Goal: Communication & Community: Answer question/provide support

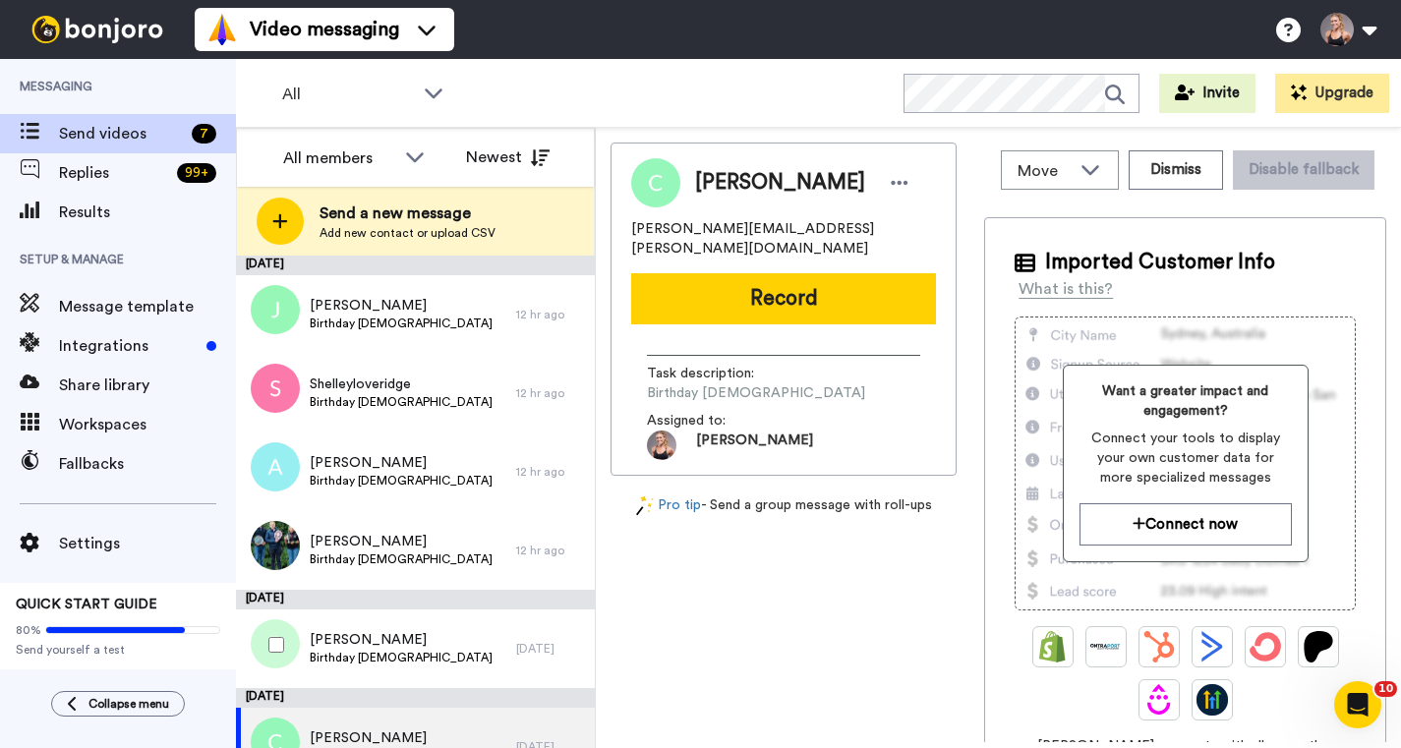
scroll to position [117, 0]
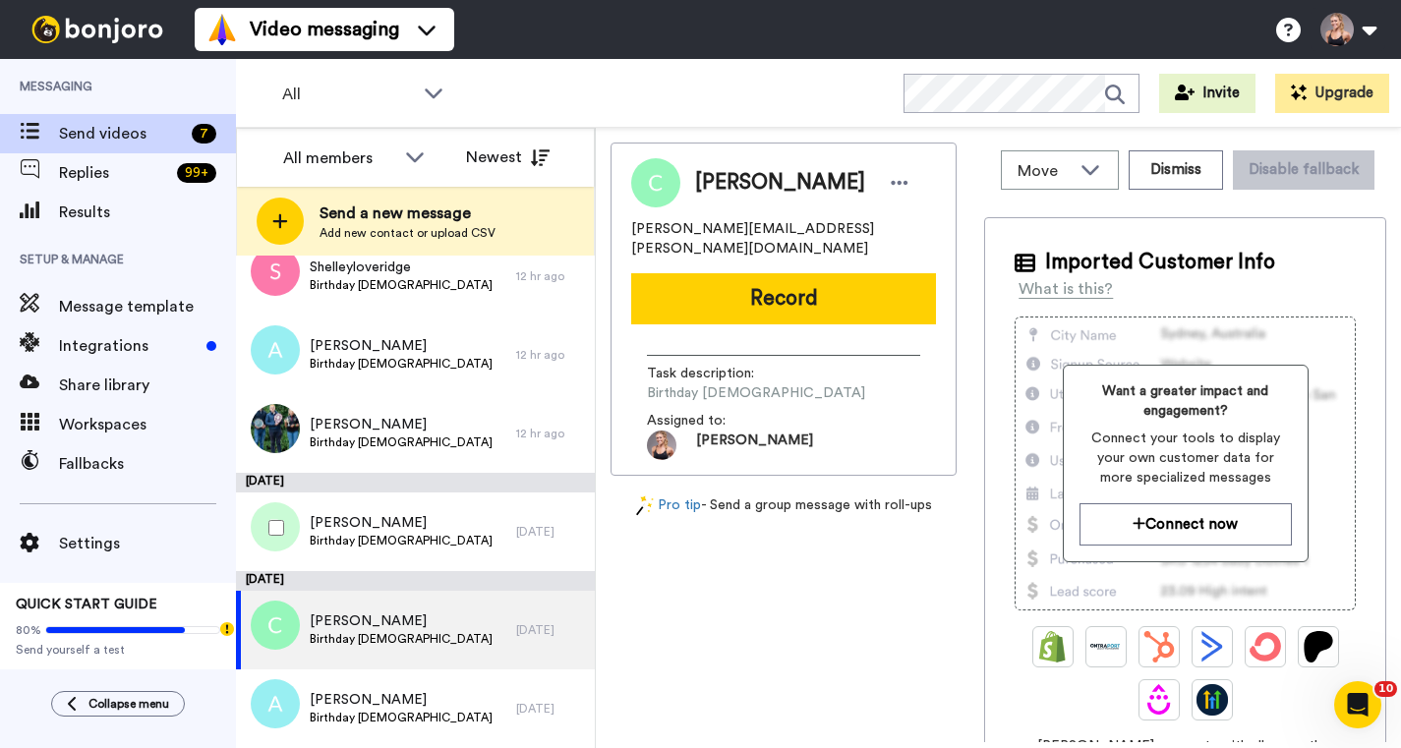
scroll to position [115, 0]
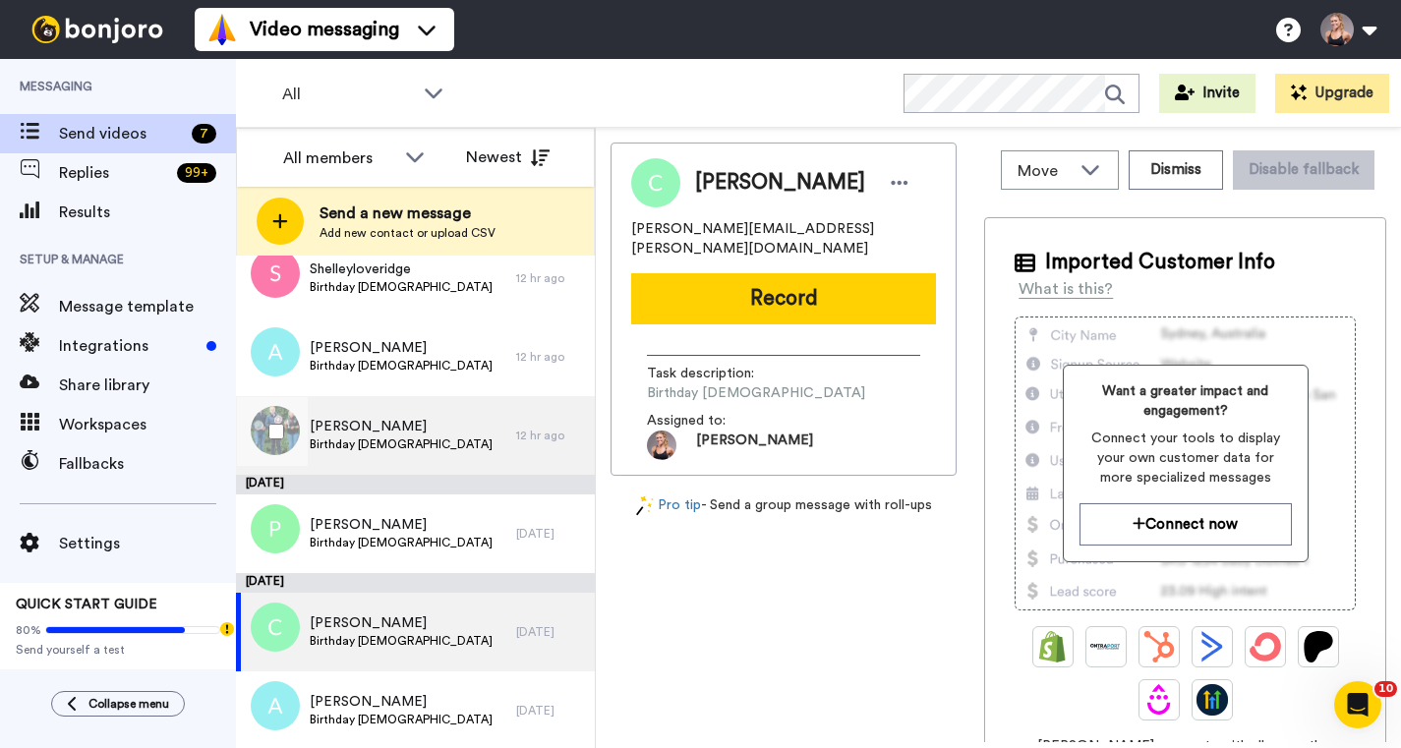
click at [425, 453] on div "Gina Obee Birthday Friday 12 September" at bounding box center [401, 435] width 183 height 37
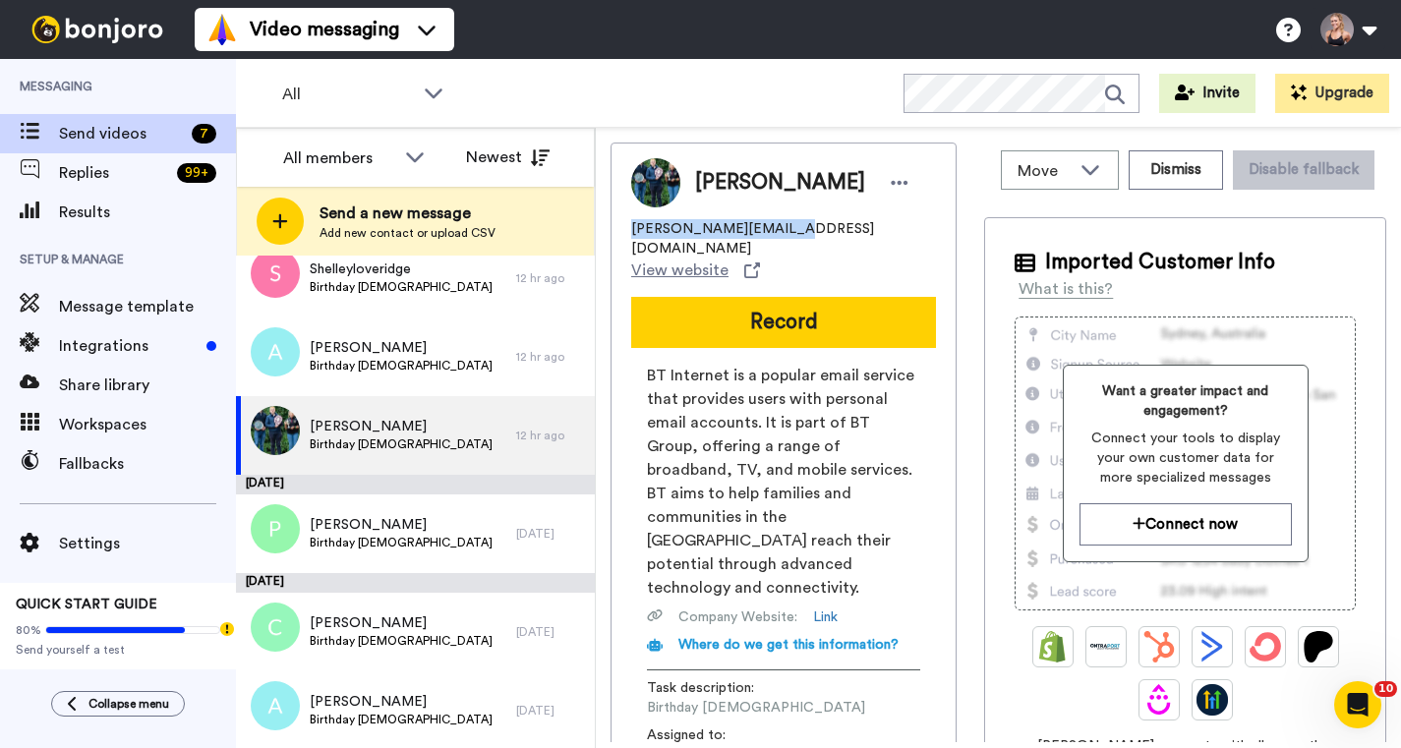
drag, startPoint x: 780, startPoint y: 228, endPoint x: 629, endPoint y: 216, distance: 150.9
click at [629, 216] on div "Gina Obee g.obee@btinternet.com View website Record BT Internet is a popular em…" at bounding box center [784, 467] width 346 height 648
copy span "g.obee@btinternet.com"
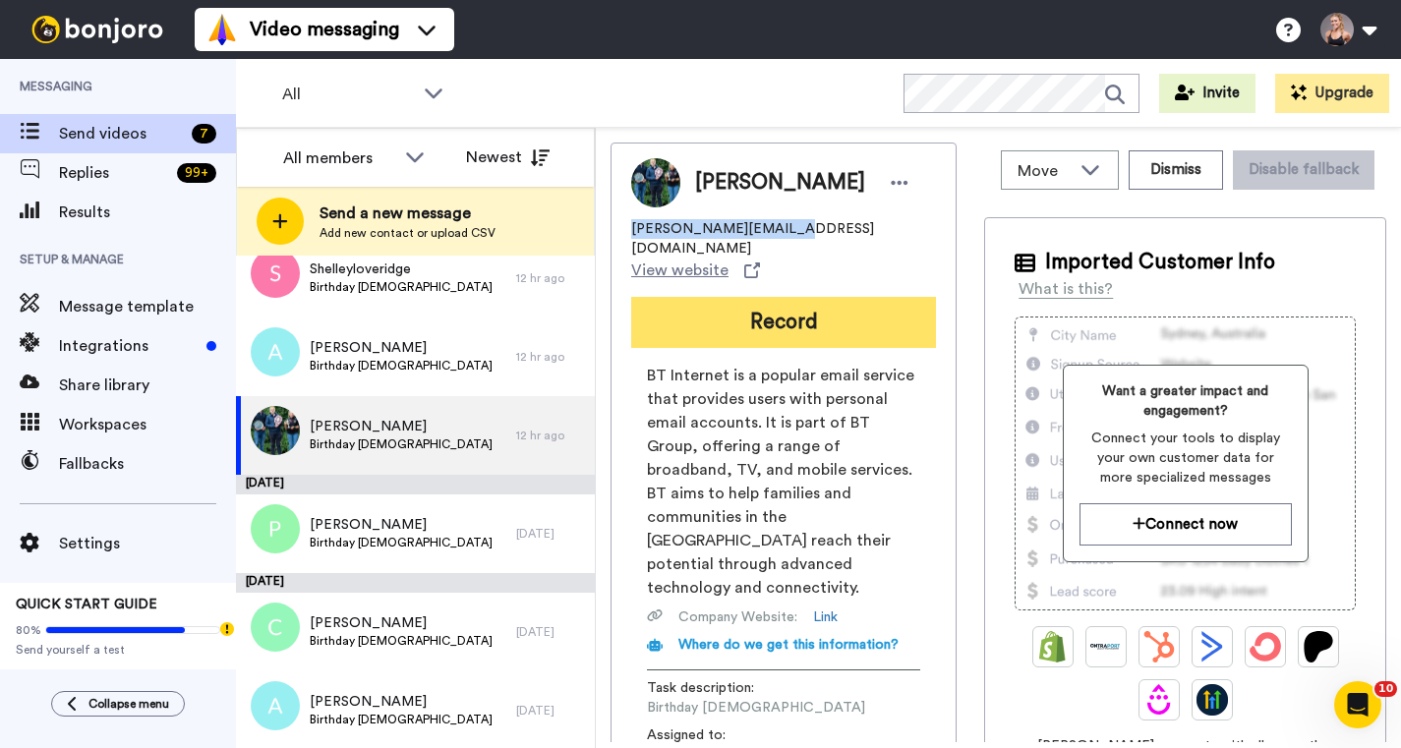
click at [704, 297] on button "Record" at bounding box center [783, 322] width 305 height 51
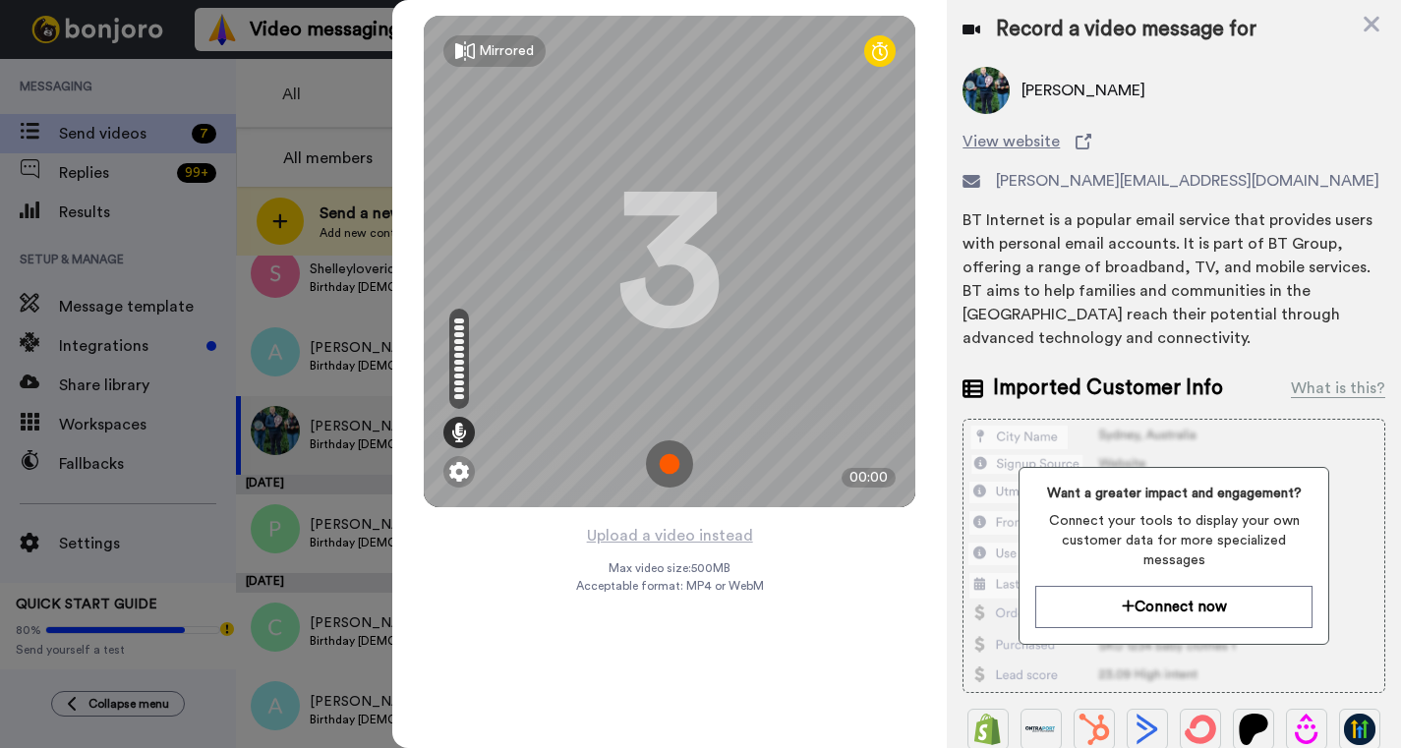
click at [676, 461] on img at bounding box center [669, 464] width 47 height 47
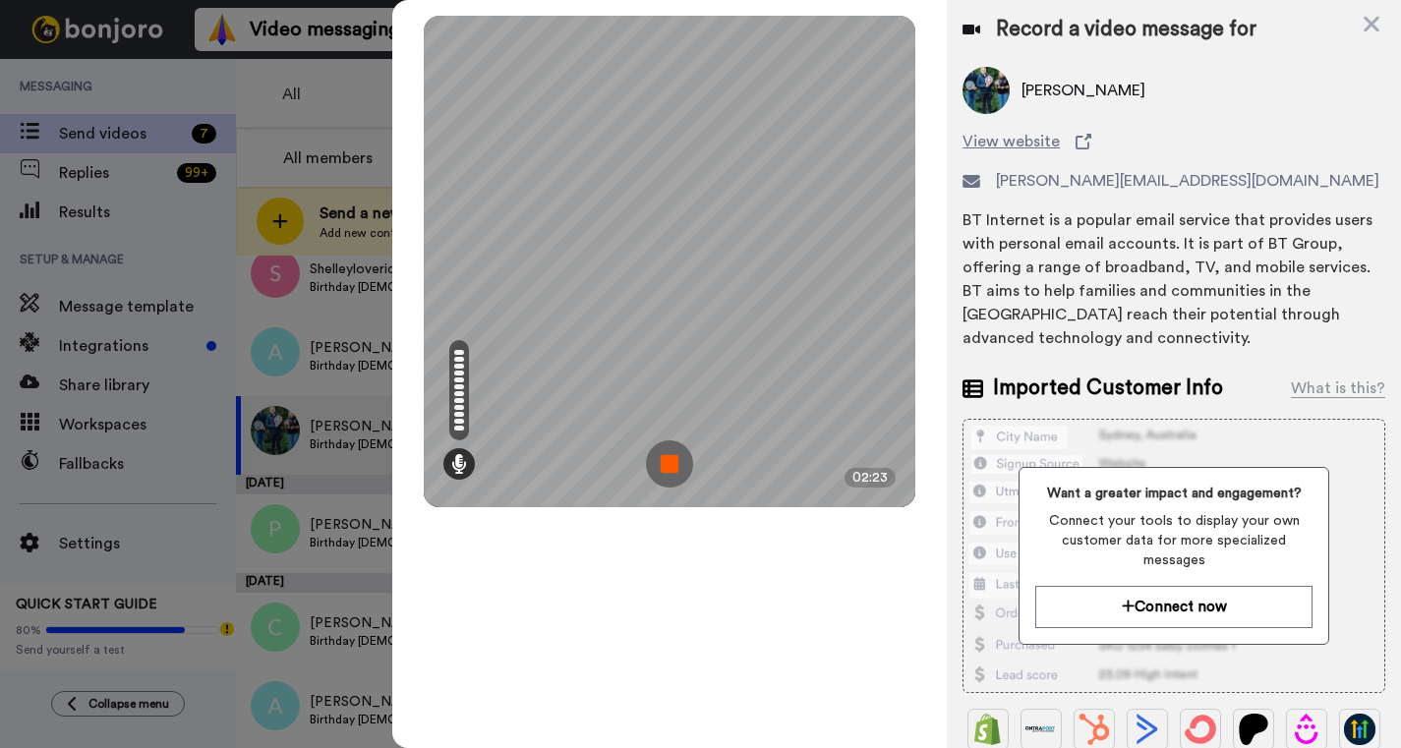
click at [673, 476] on img at bounding box center [669, 464] width 47 height 47
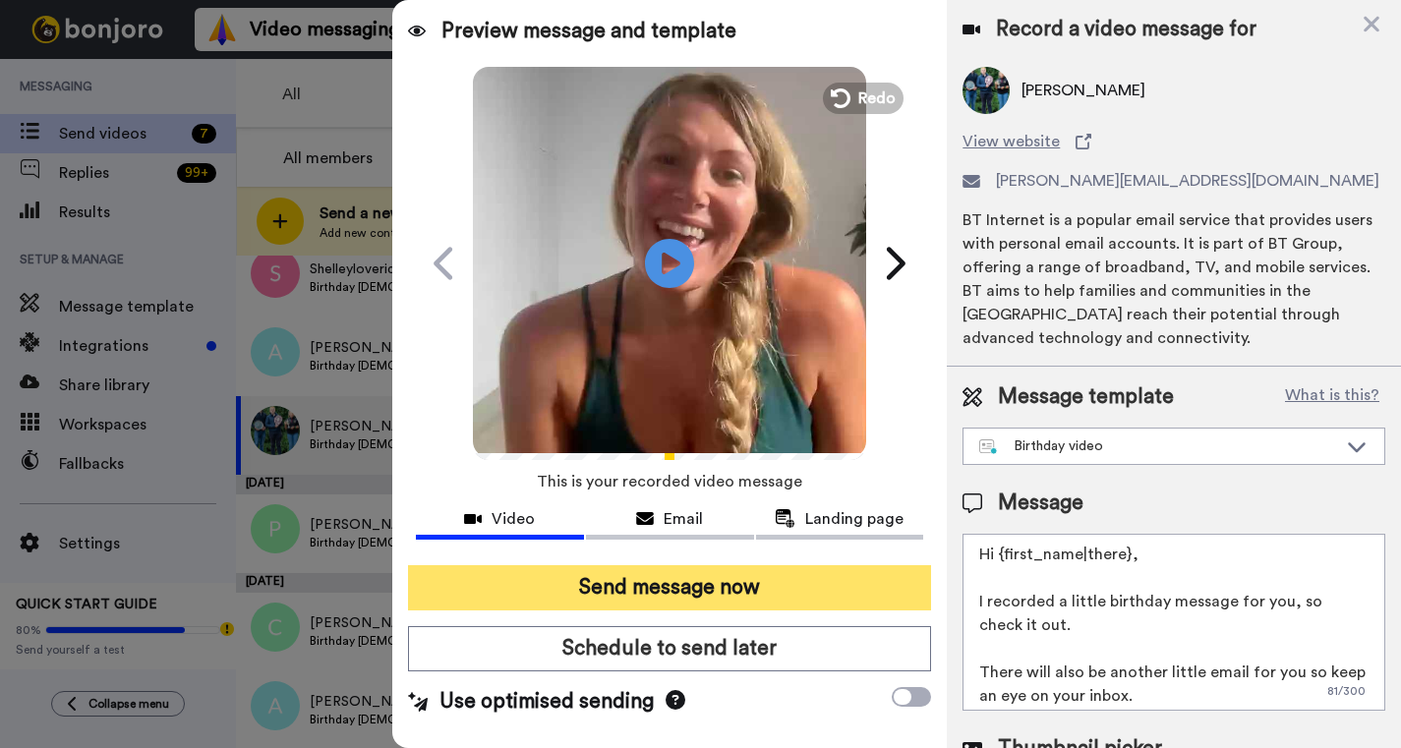
click at [685, 588] on button "Send message now" at bounding box center [669, 587] width 523 height 45
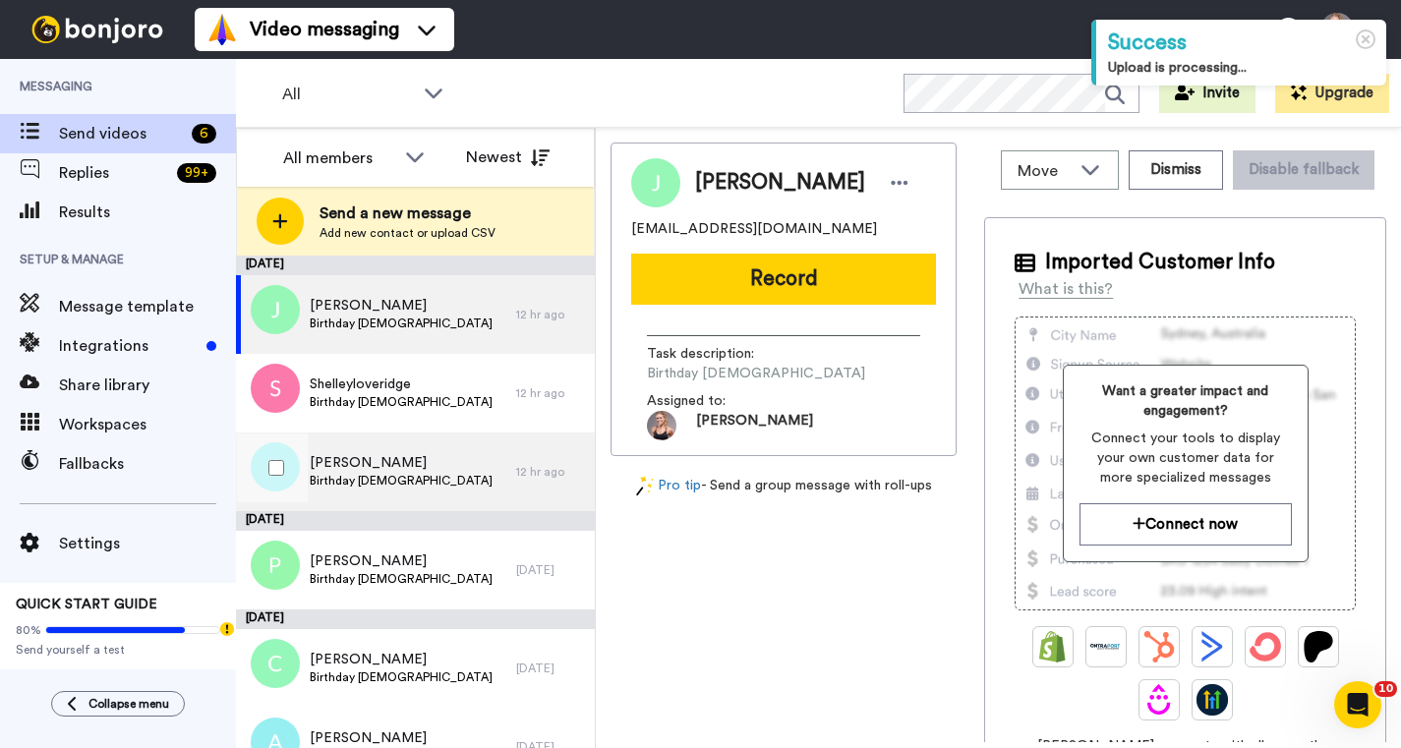
click at [361, 478] on span "Birthday Friday 12 September" at bounding box center [401, 481] width 183 height 16
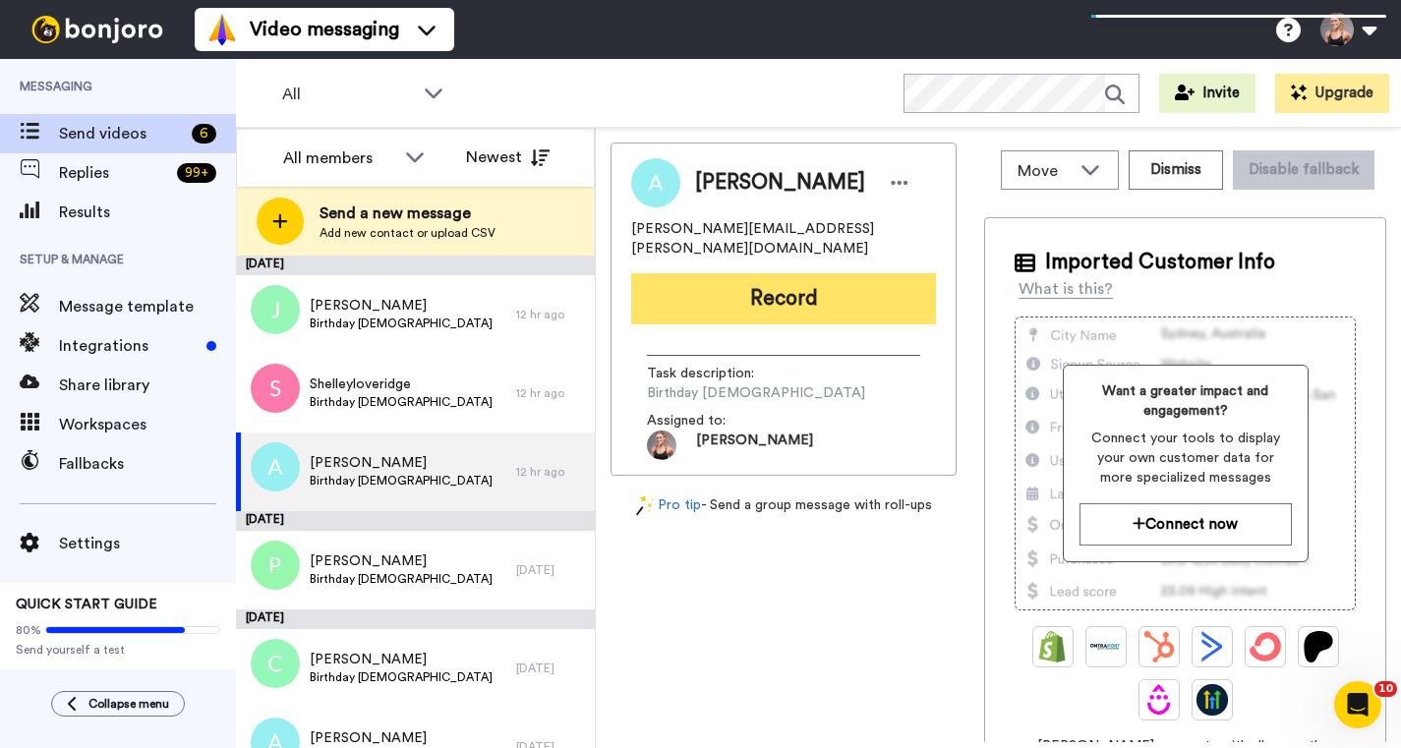
click at [735, 302] on button "Record" at bounding box center [783, 298] width 305 height 51
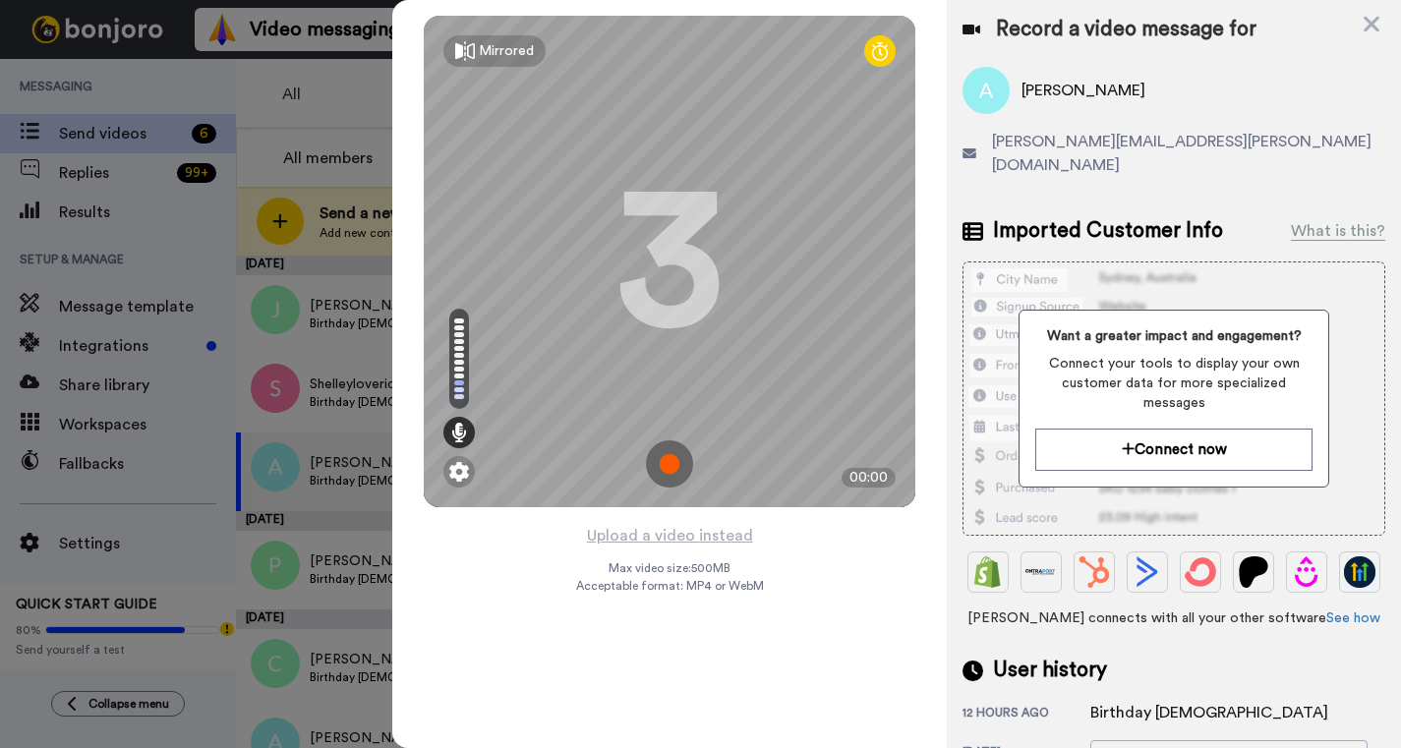
click at [671, 472] on img at bounding box center [669, 464] width 47 height 47
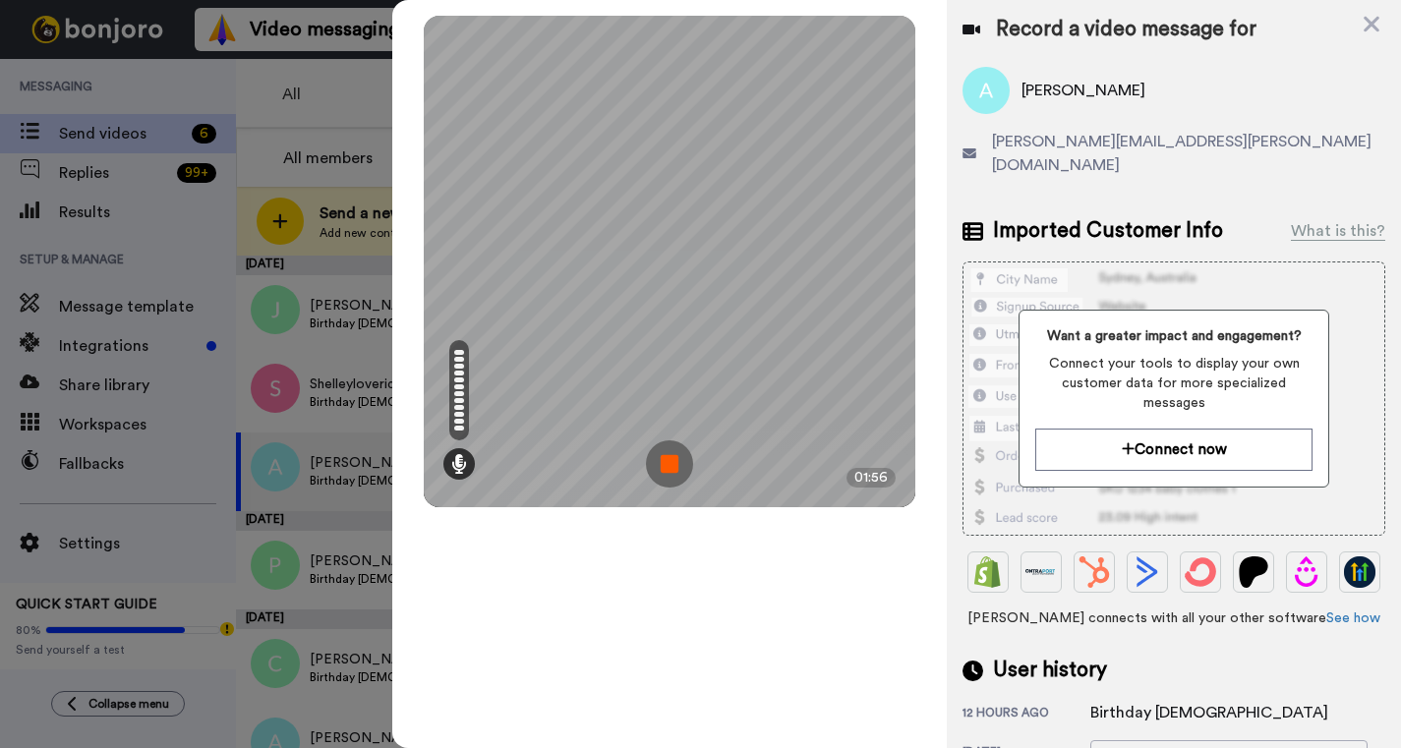
click at [667, 466] on img at bounding box center [669, 464] width 47 height 47
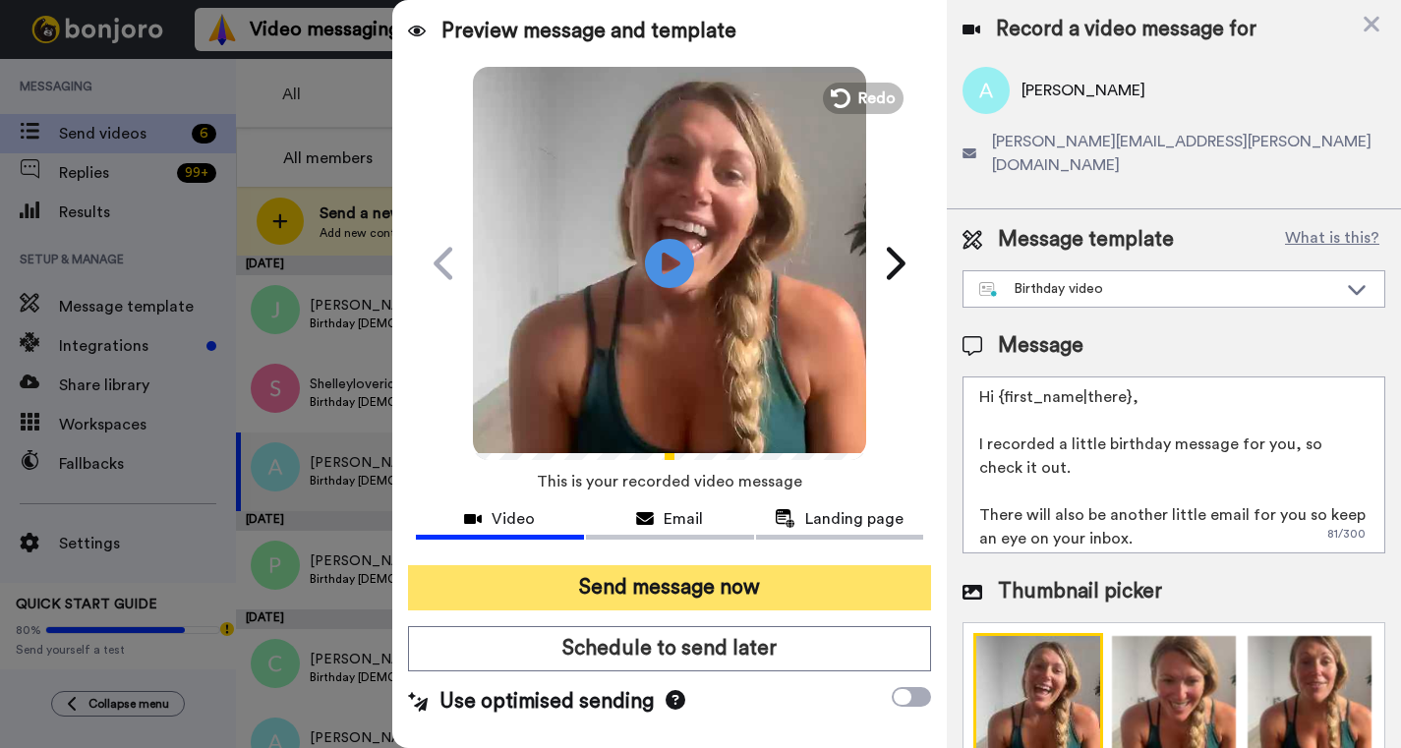
click at [507, 586] on button "Send message now" at bounding box center [669, 587] width 523 height 45
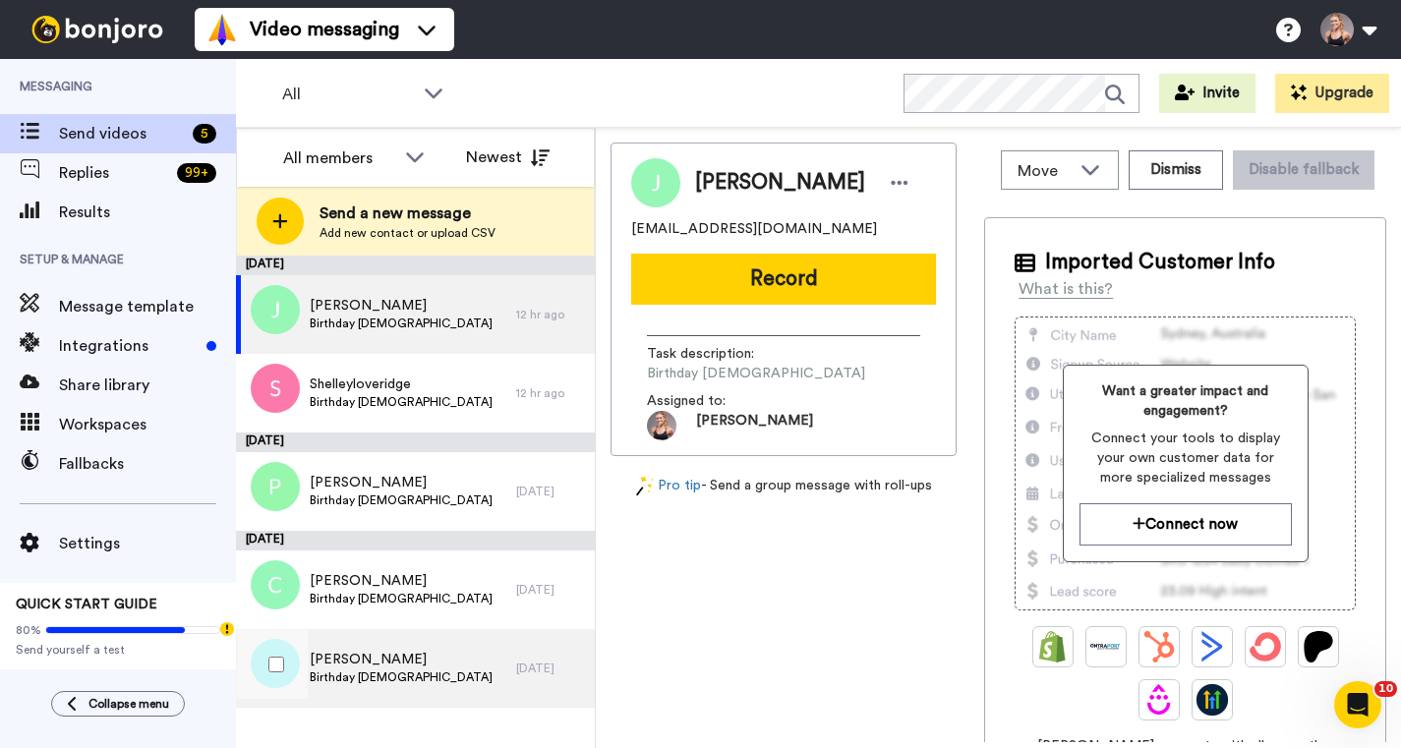
click at [418, 646] on div "[PERSON_NAME] Birthday [DEMOGRAPHIC_DATA]" at bounding box center [376, 668] width 280 height 79
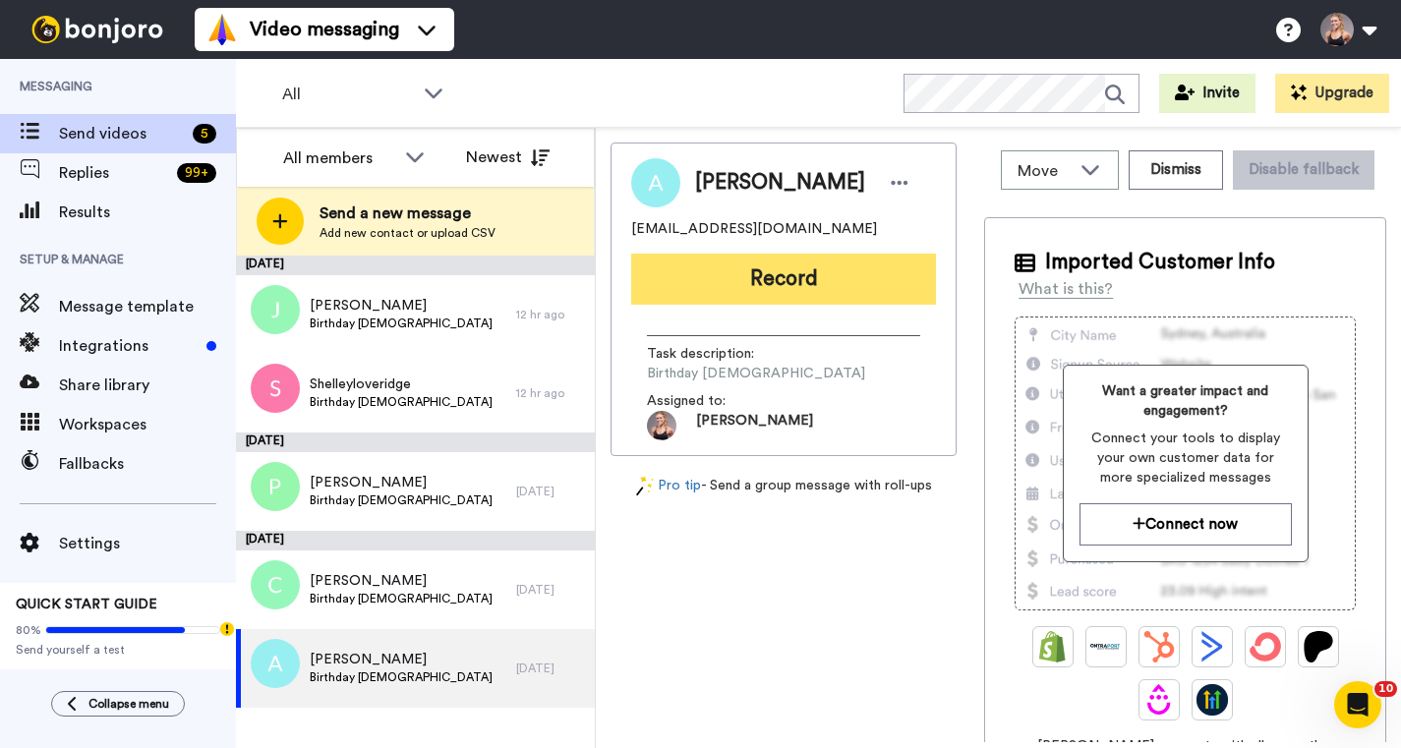
click at [779, 270] on button "Record" at bounding box center [783, 279] width 305 height 51
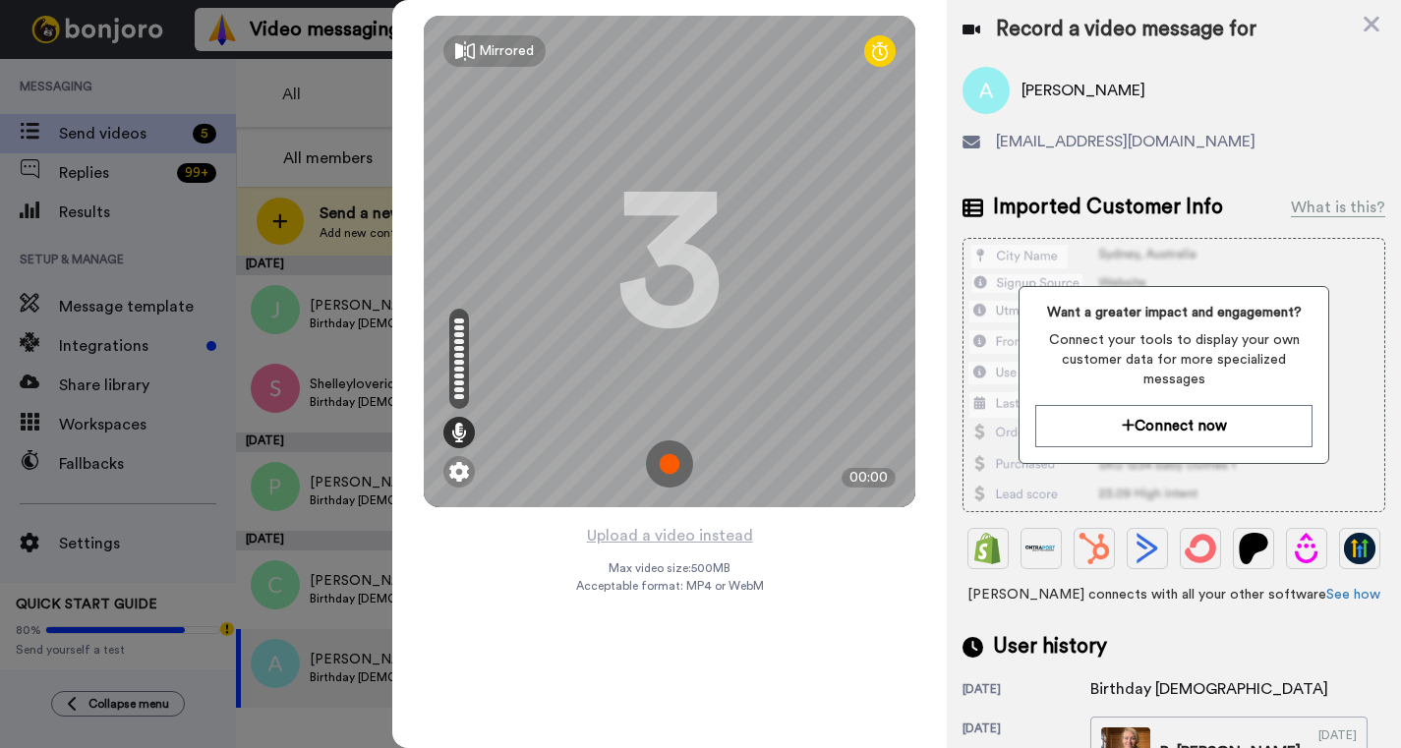
click at [667, 470] on img at bounding box center [669, 464] width 47 height 47
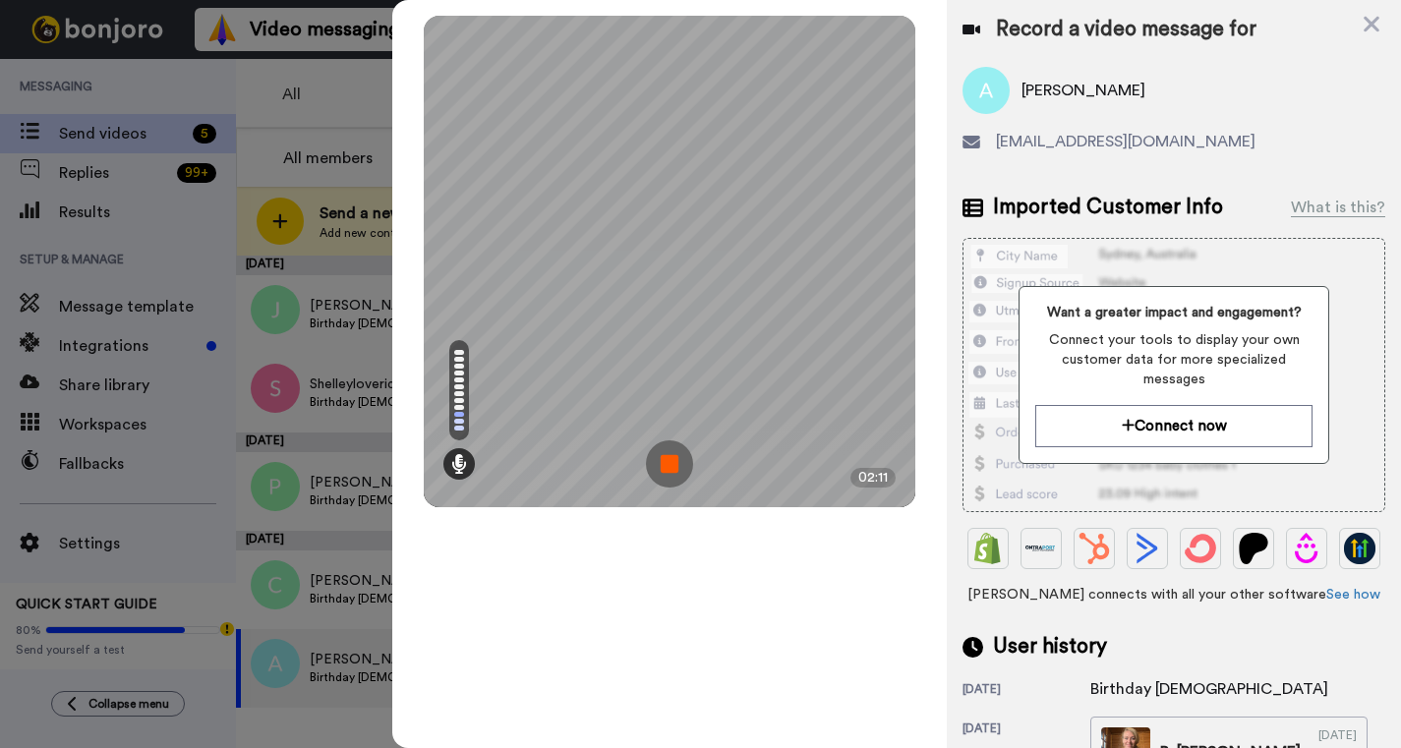
click at [670, 470] on img at bounding box center [669, 464] width 47 height 47
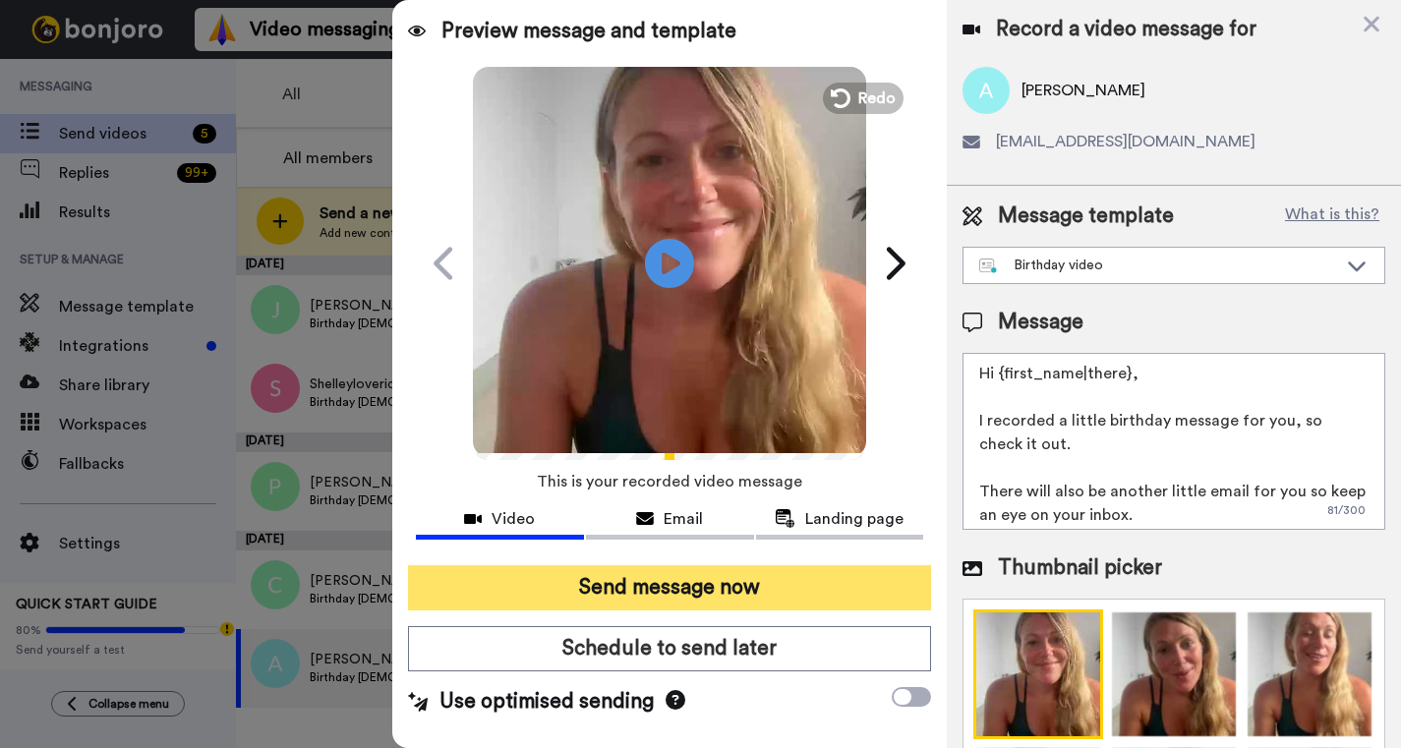
click at [505, 583] on button "Send message now" at bounding box center [669, 587] width 523 height 45
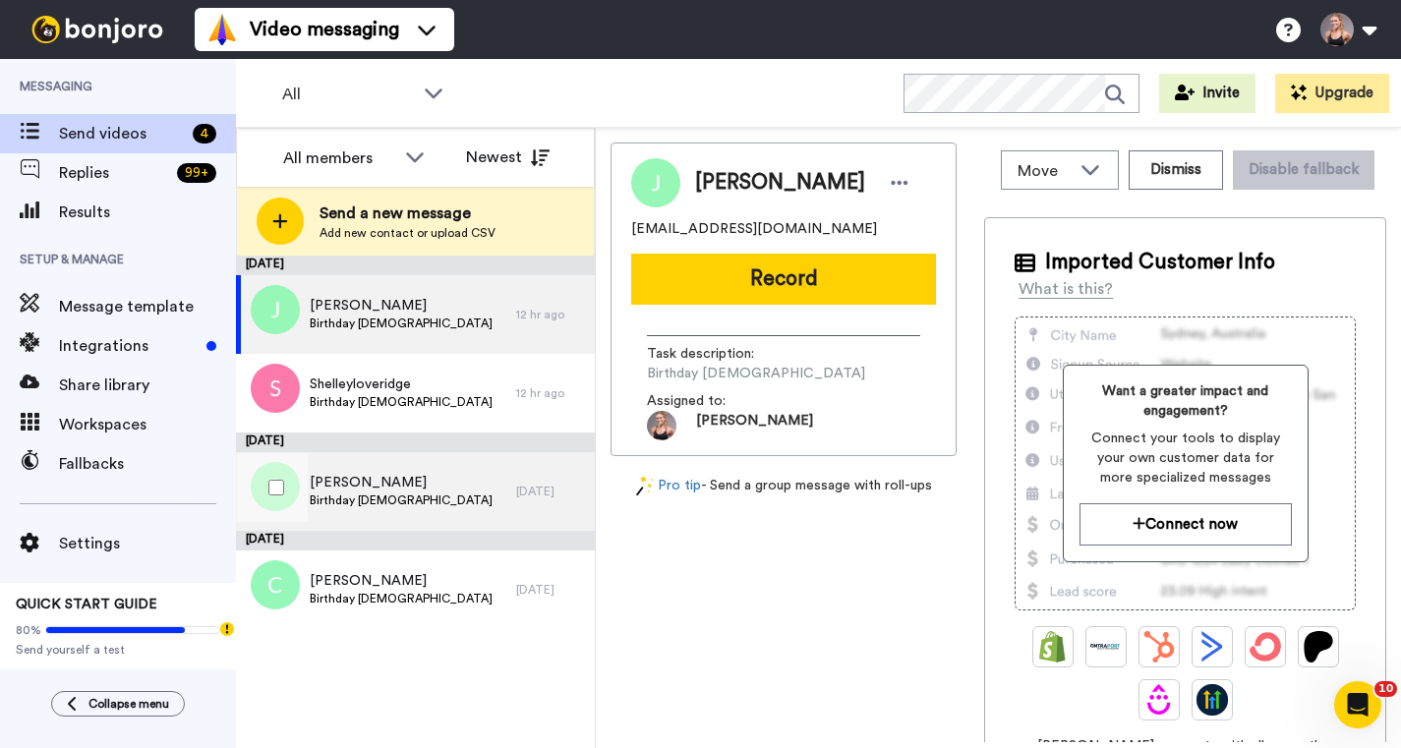
click at [442, 506] on span "Birthday [DEMOGRAPHIC_DATA]" at bounding box center [401, 501] width 183 height 16
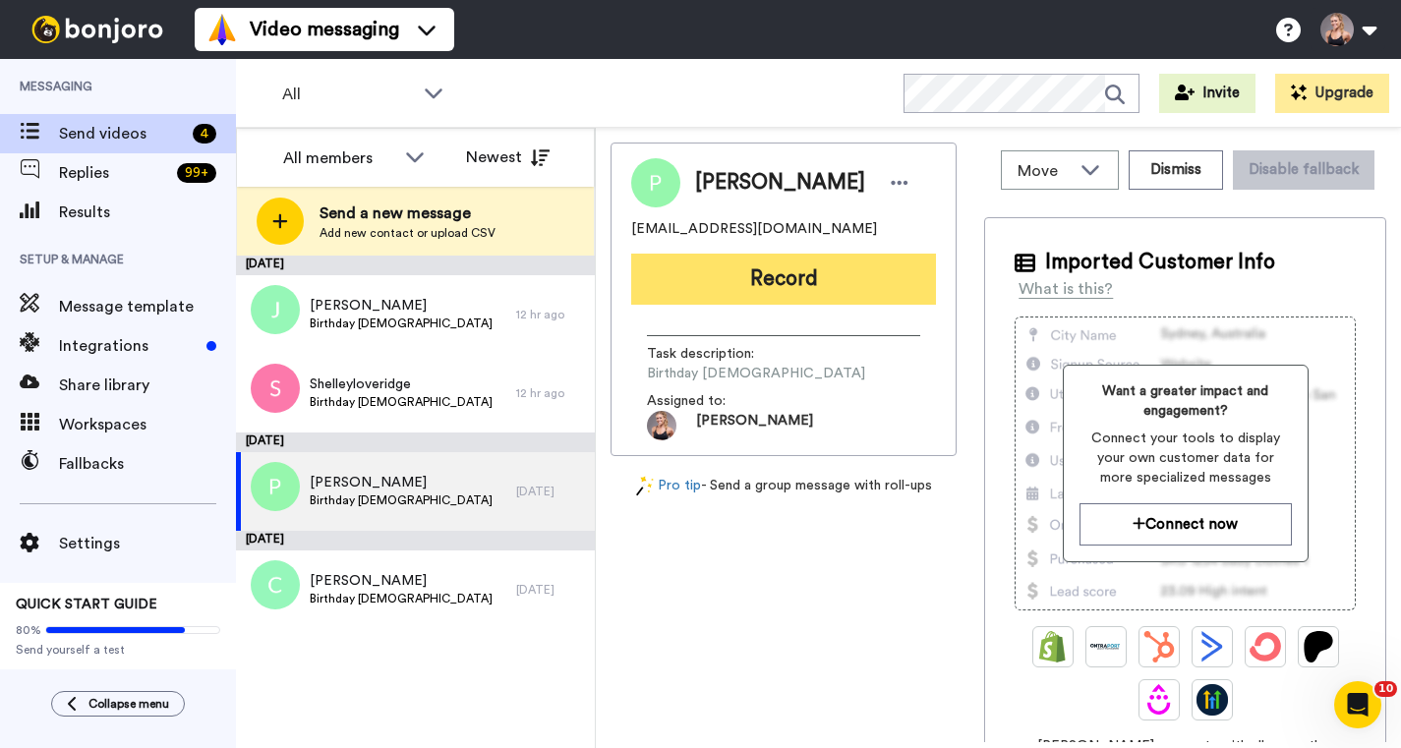
click at [825, 277] on button "Record" at bounding box center [783, 279] width 305 height 51
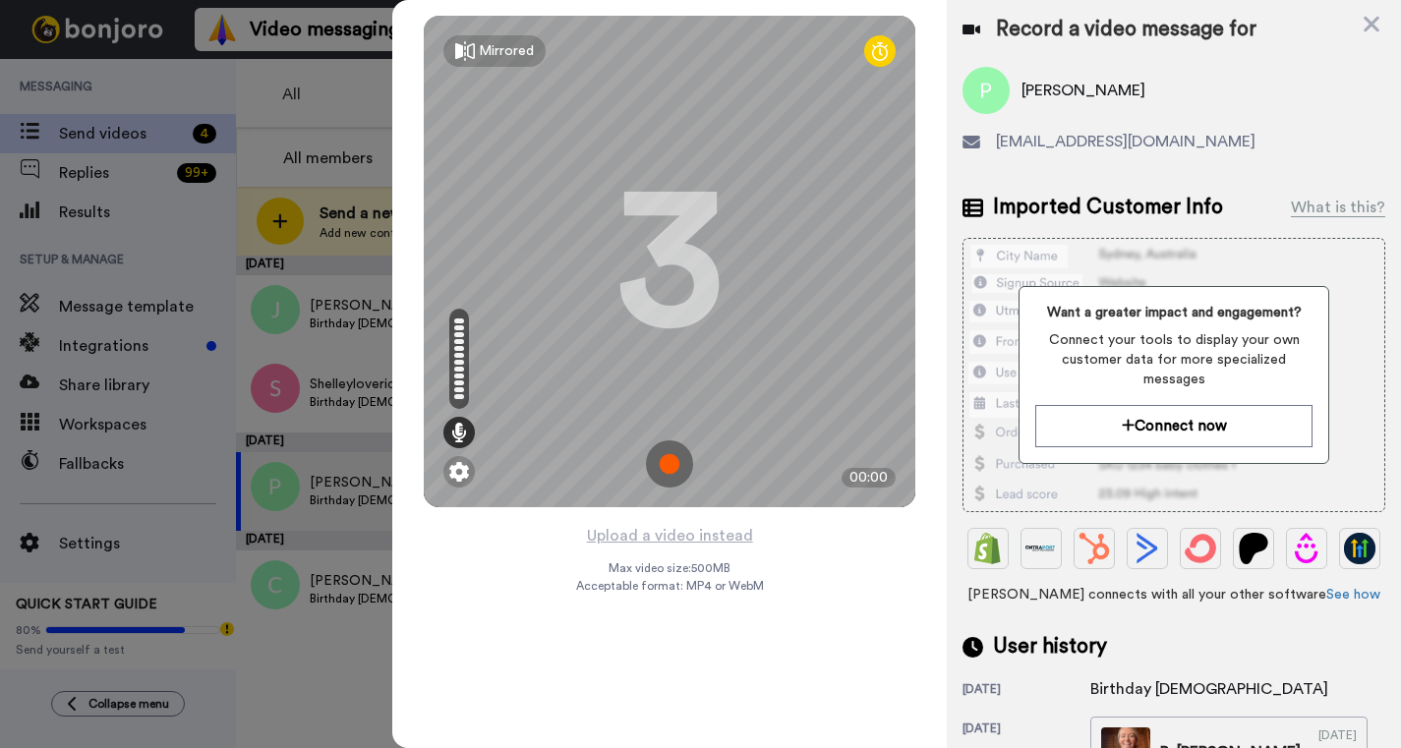
click at [670, 457] on img at bounding box center [669, 464] width 47 height 47
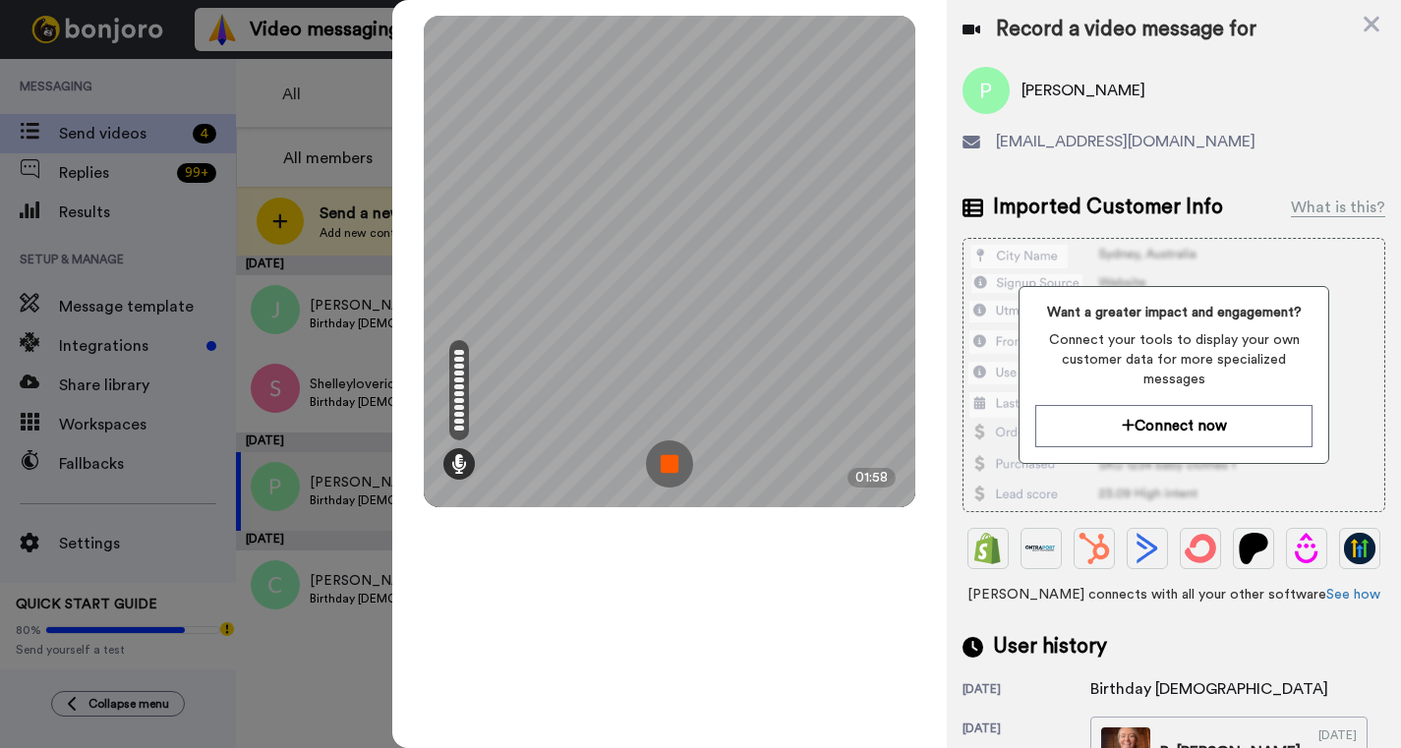
click at [669, 452] on img at bounding box center [669, 464] width 47 height 47
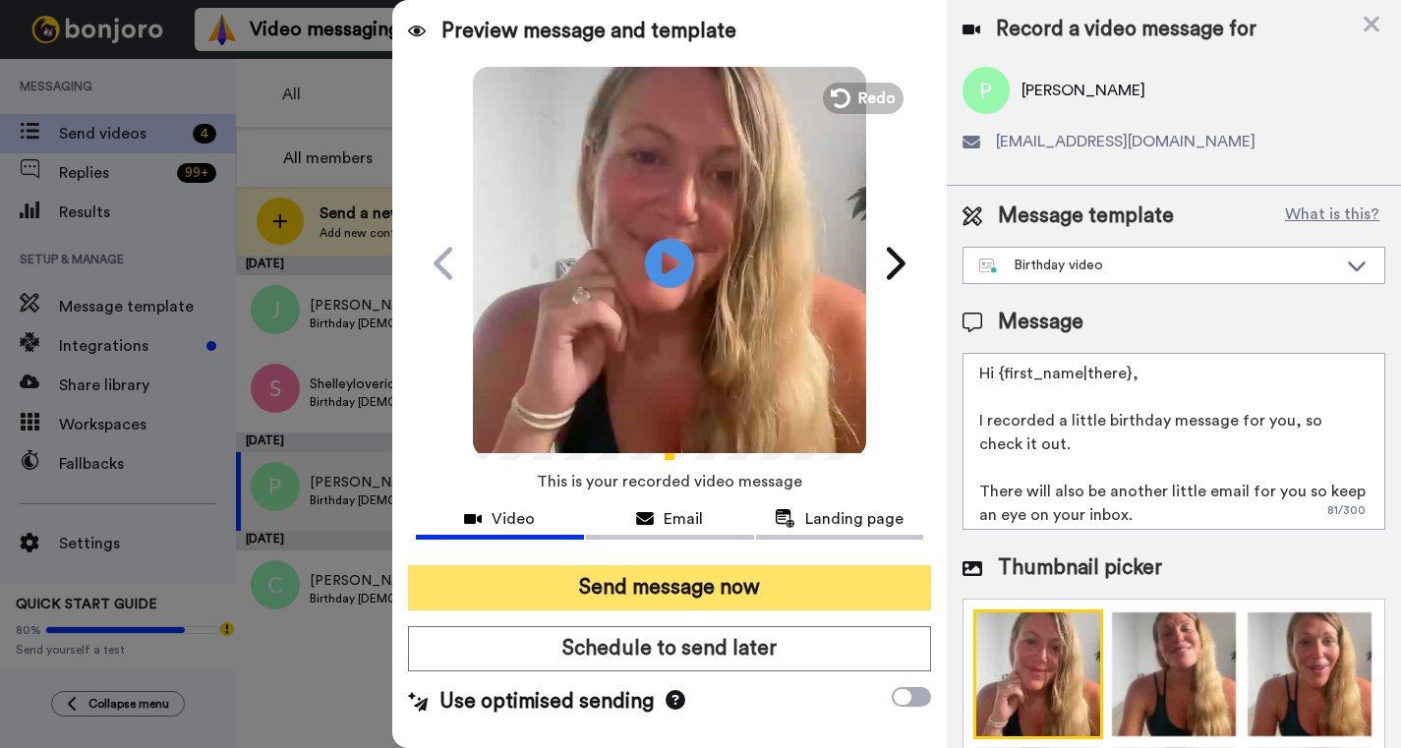
click at [636, 580] on button "Send message now" at bounding box center [669, 587] width 523 height 45
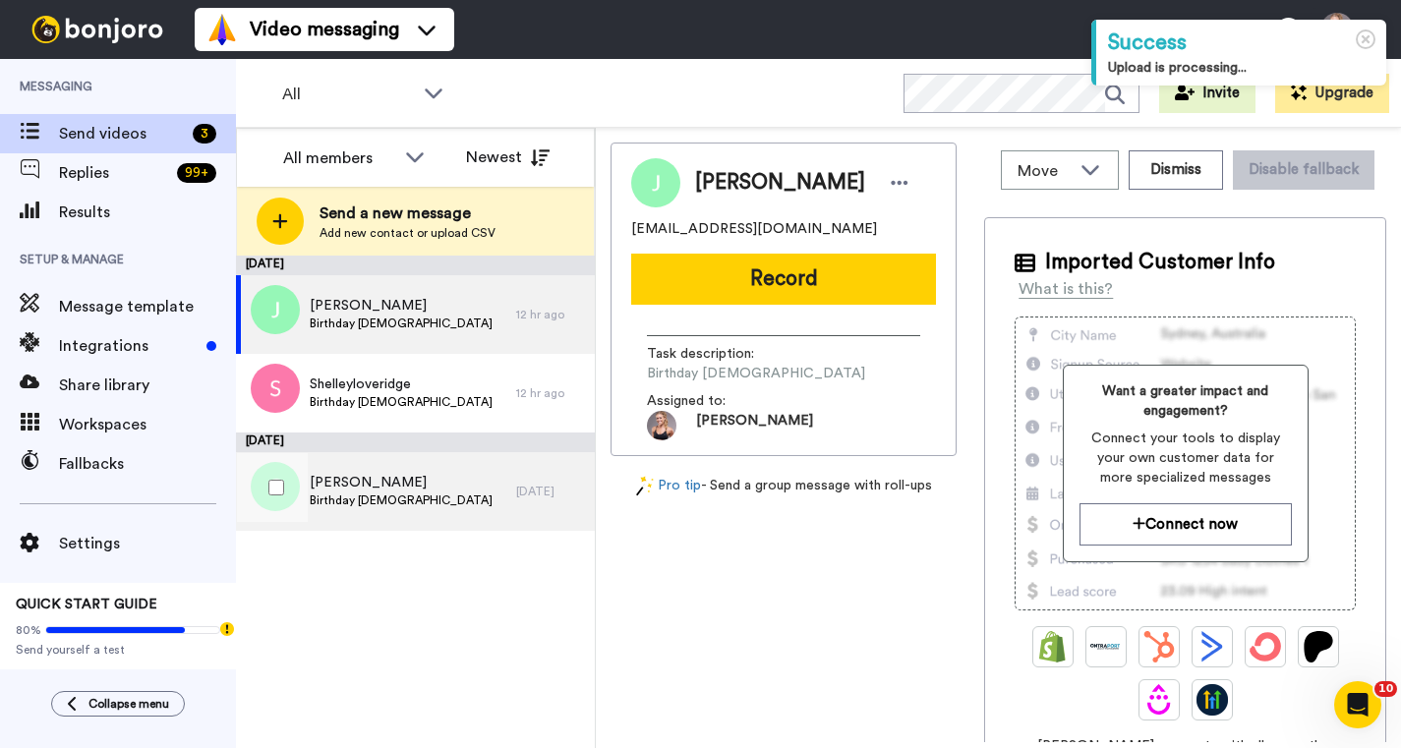
click at [434, 511] on div "Cathryn Birthday Wednesday 10 September" at bounding box center [376, 491] width 280 height 79
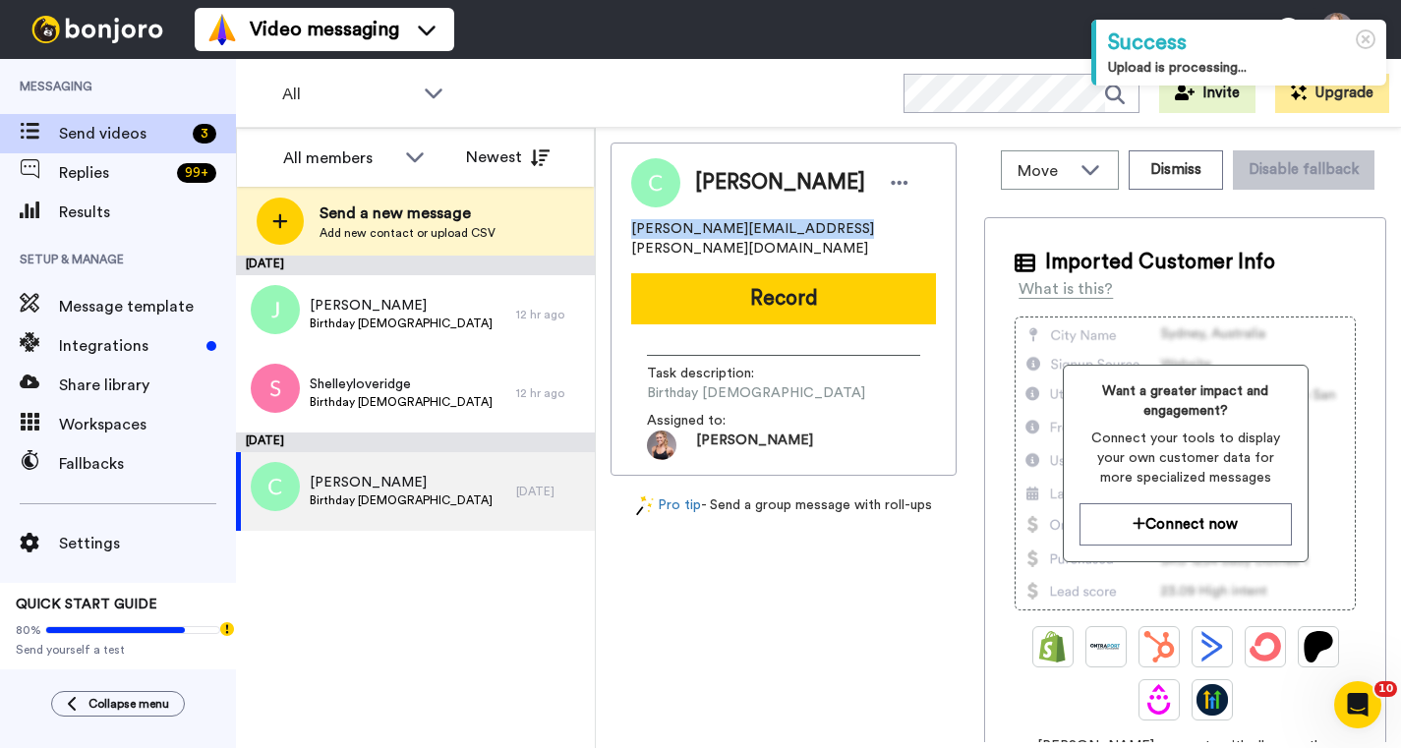
drag, startPoint x: 848, startPoint y: 230, endPoint x: 645, endPoint y: 216, distance: 203.1
click at [645, 216] on div "Cathryn cathryn.hunter@hotmail.co.uk" at bounding box center [783, 208] width 305 height 100
copy span "[PERSON_NAME][EMAIL_ADDRESS][PERSON_NAME][DOMAIN_NAME]"
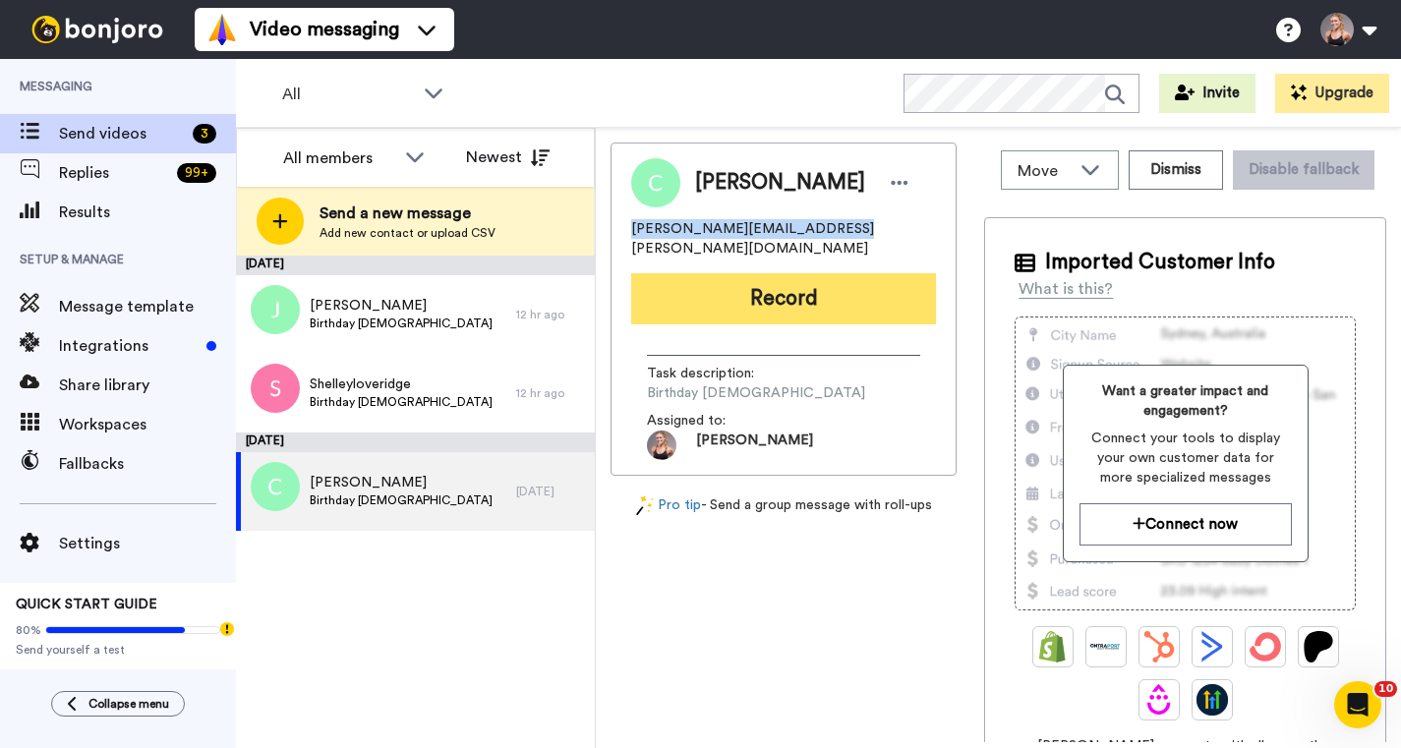
click at [731, 273] on button "Record" at bounding box center [783, 298] width 305 height 51
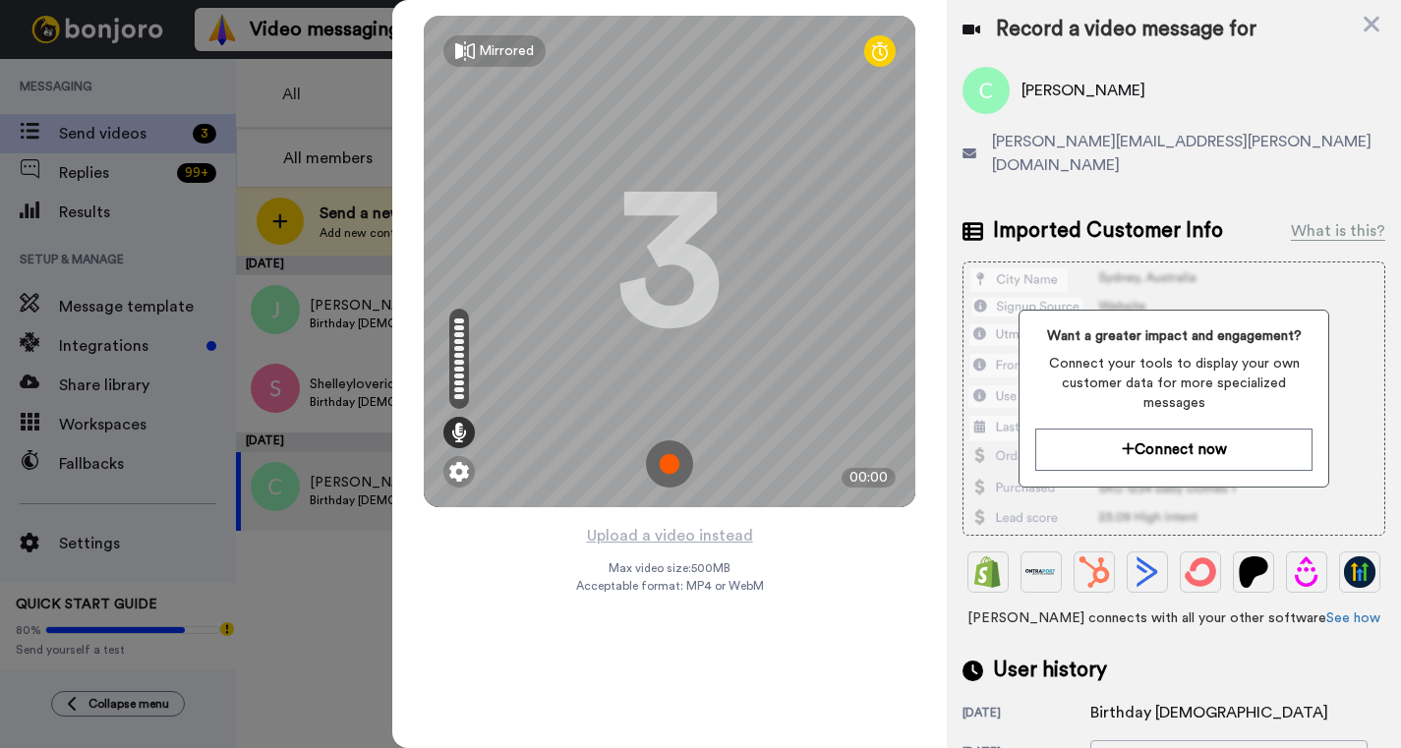
click at [675, 456] on img at bounding box center [669, 464] width 47 height 47
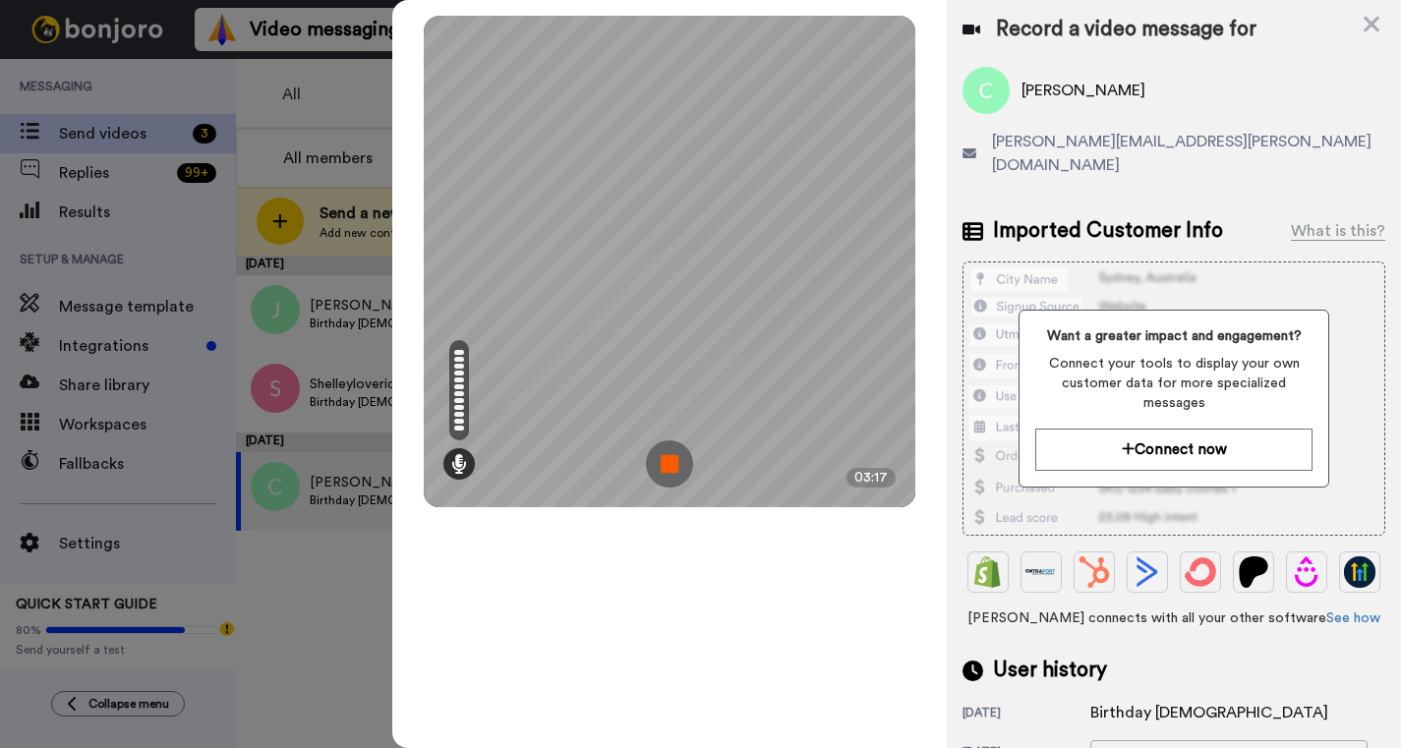
click at [668, 461] on img at bounding box center [669, 464] width 47 height 47
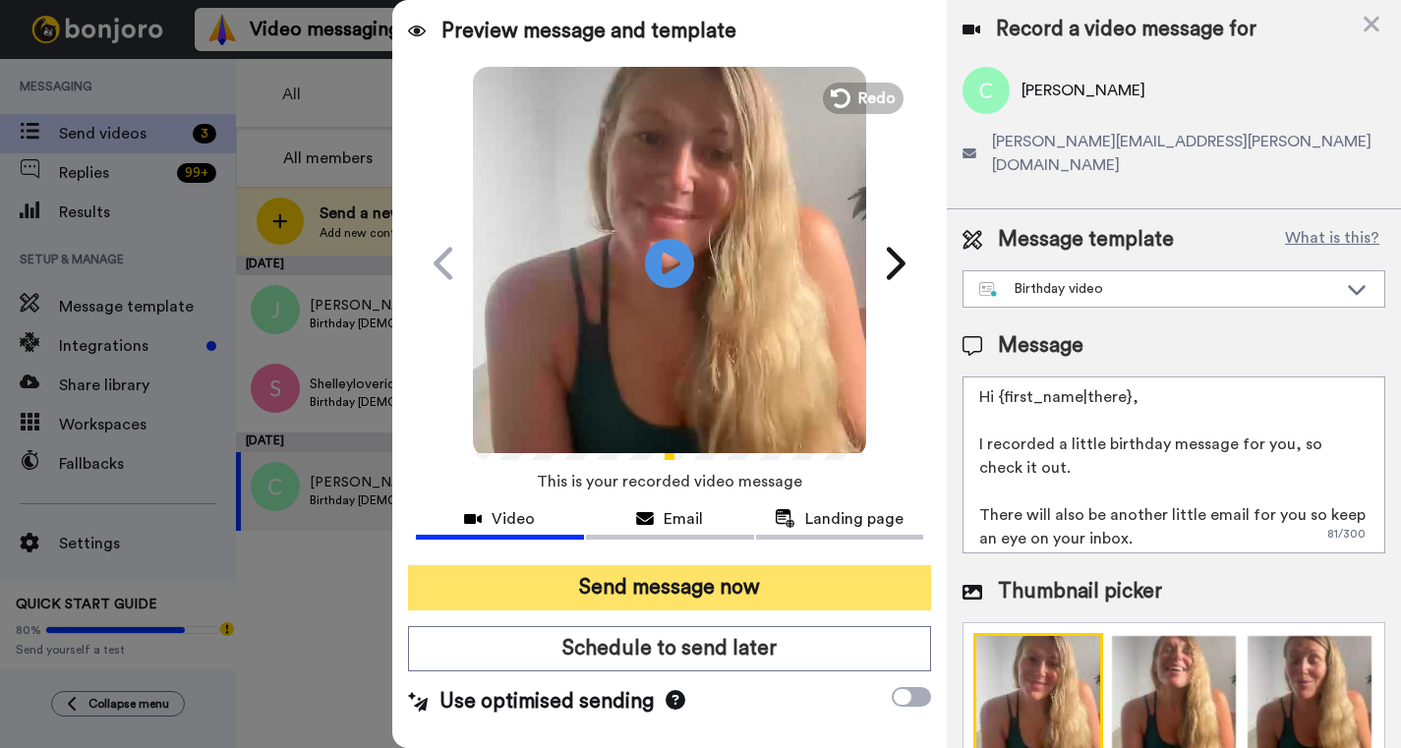
click at [673, 589] on button "Send message now" at bounding box center [669, 587] width 523 height 45
